Goal: Task Accomplishment & Management: Use online tool/utility

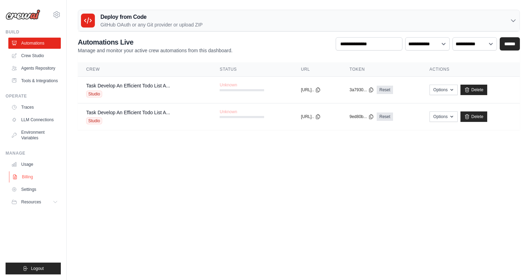
click at [33, 178] on link "Billing" at bounding box center [35, 176] width 52 height 11
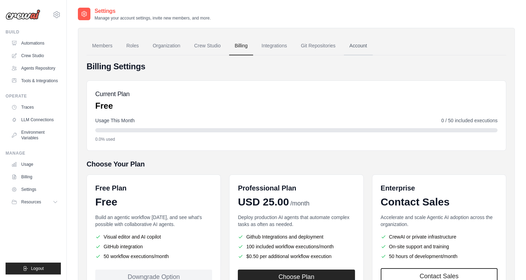
click at [355, 46] on link "Account" at bounding box center [358, 46] width 29 height 19
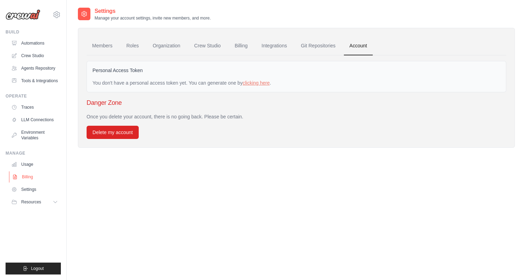
click at [32, 180] on link "Billing" at bounding box center [35, 176] width 52 height 11
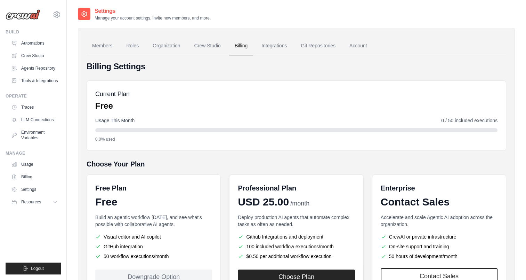
scroll to position [57, 0]
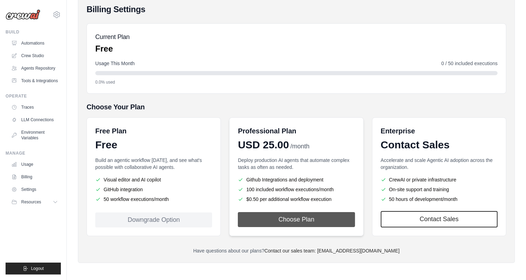
click at [289, 220] on button "Choose Plan" at bounding box center [296, 219] width 117 height 15
click at [293, 216] on button "Choose Plan" at bounding box center [296, 219] width 117 height 15
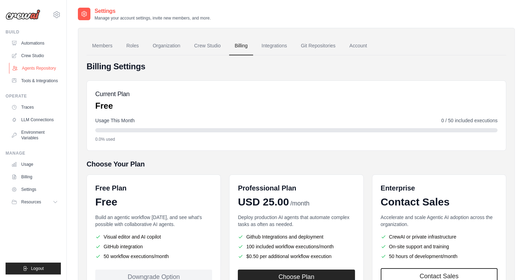
click at [38, 67] on link "Agents Repository" at bounding box center [35, 68] width 52 height 11
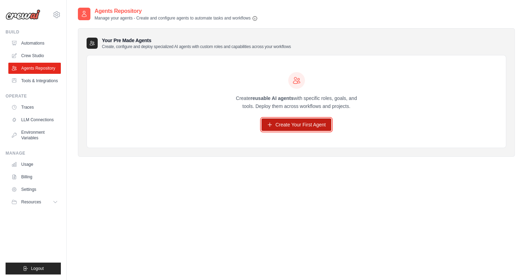
click at [280, 123] on link "Create Your First Agent" at bounding box center [296, 124] width 70 height 13
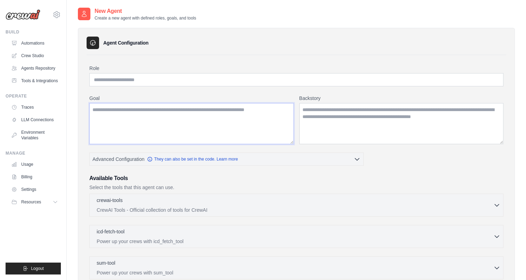
click at [240, 120] on textarea "Goal" at bounding box center [191, 123] width 204 height 41
click at [326, 121] on textarea "Backstory" at bounding box center [401, 123] width 204 height 41
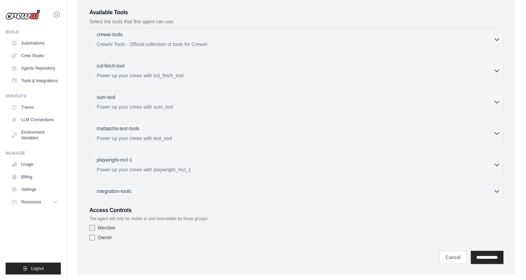
scroll to position [174, 0]
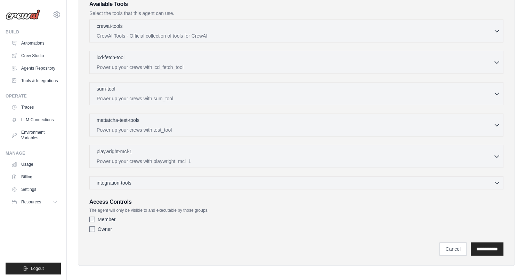
click at [177, 177] on div "integration-tools 0 selected Gmail HubSpot Microsoft Teams" at bounding box center [296, 182] width 414 height 13
click at [182, 181] on div "integration-tools 0 selected" at bounding box center [299, 182] width 404 height 7
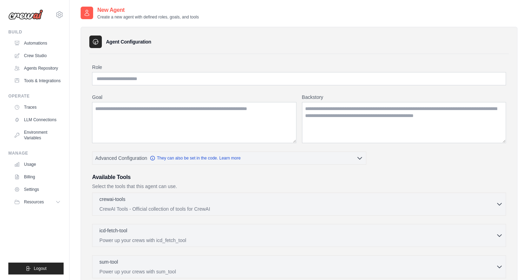
scroll to position [0, 0]
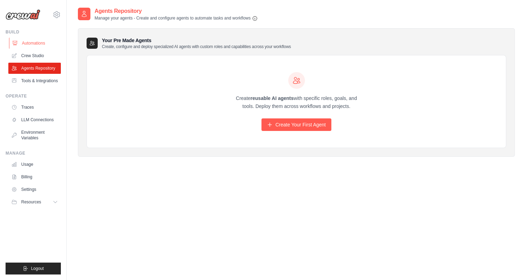
click at [39, 48] on link "Automations" at bounding box center [35, 43] width 52 height 11
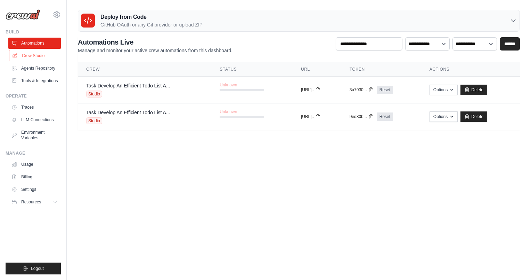
click at [33, 56] on link "Crew Studio" at bounding box center [35, 55] width 52 height 11
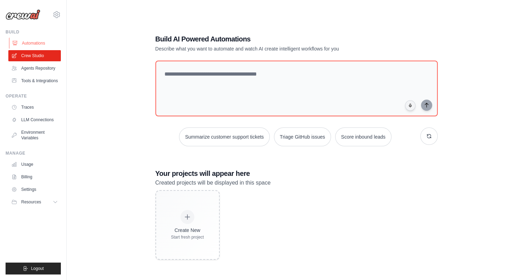
click at [28, 45] on link "Automations" at bounding box center [35, 43] width 52 height 11
